Goal: Task Accomplishment & Management: Use online tool/utility

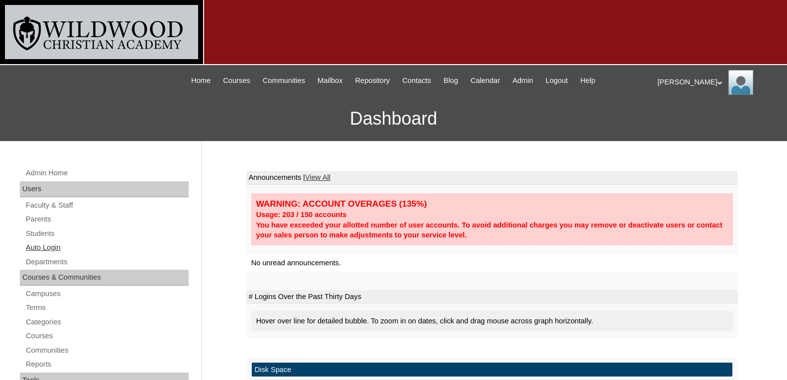
click at [51, 251] on link "Auto Login" at bounding box center [107, 247] width 164 height 12
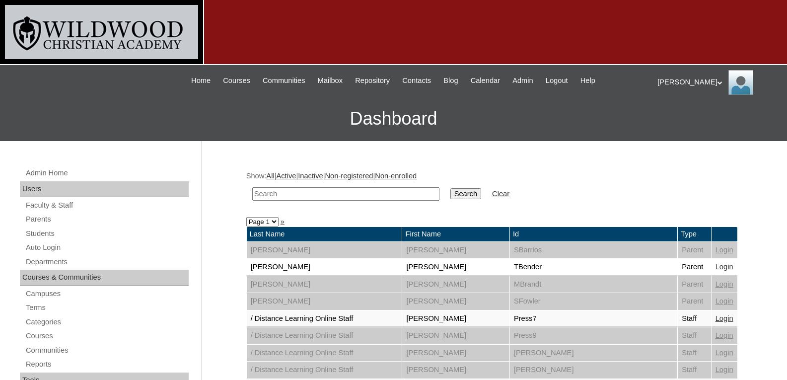
click at [301, 188] on input "text" at bounding box center [345, 193] width 187 height 13
type input "knud"
click at [450, 188] on input "Search" at bounding box center [465, 193] width 31 height 11
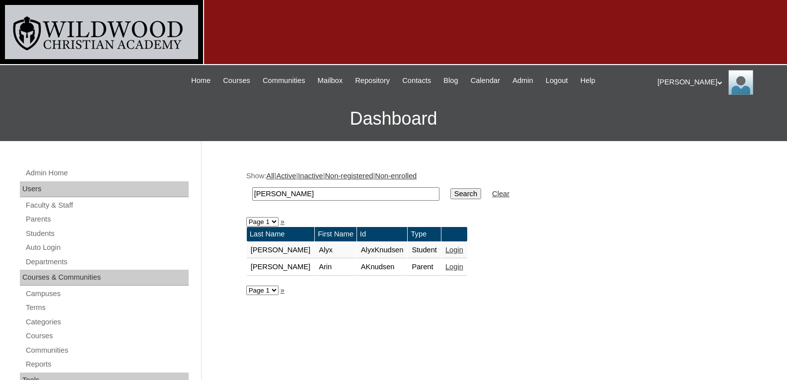
click at [445, 266] on link "Login" at bounding box center [454, 267] width 18 height 8
